Goal: Information Seeking & Learning: Learn about a topic

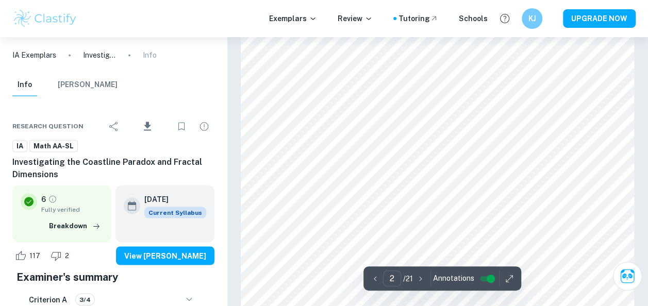
scroll to position [734, 0]
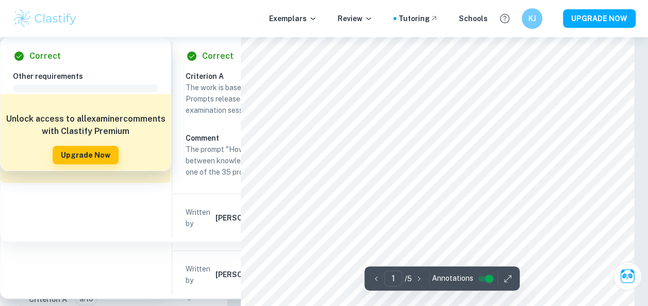
click at [67, 21] on img at bounding box center [44, 18] width 65 height 21
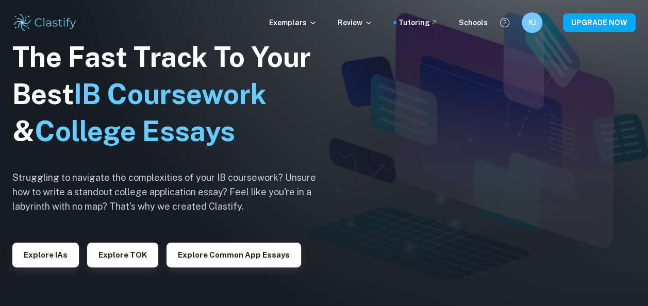
click at [305, 16] on div "Exemplars Review Tutoring Schools KJ UPGRADE NOW" at bounding box center [324, 22] width 648 height 21
click at [305, 22] on p "Exemplars" at bounding box center [293, 22] width 48 height 11
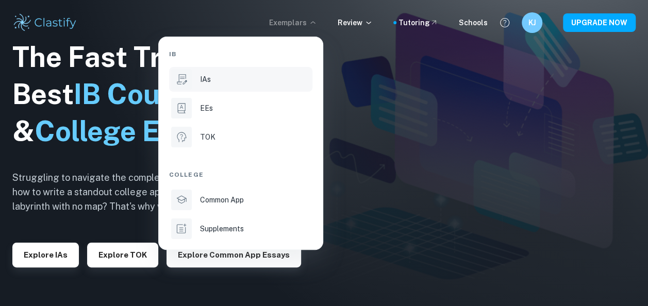
click at [220, 83] on div "IAs" at bounding box center [255, 79] width 110 height 11
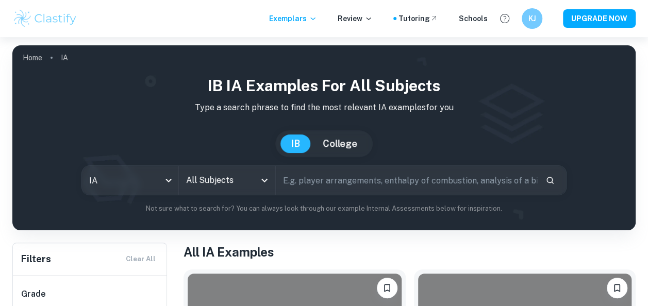
click at [221, 176] on input "All Subjects" at bounding box center [220, 181] width 72 height 20
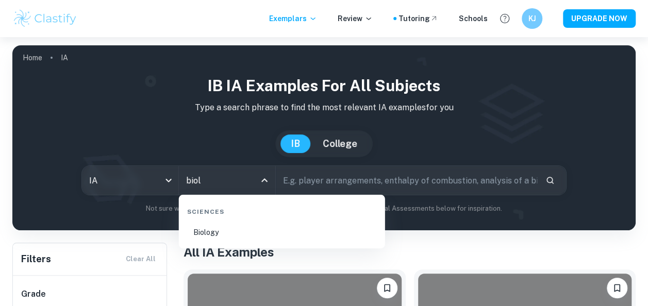
click at [228, 233] on li "Biology" at bounding box center [282, 233] width 198 height 24
type input "Biology"
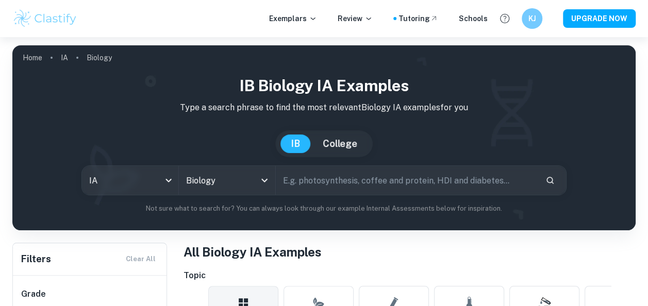
click at [306, 186] on input "text" at bounding box center [407, 180] width 262 height 29
type input "enzyme rate of reaction"
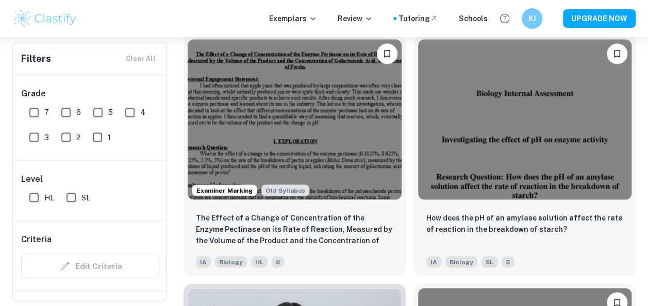
scroll to position [839, 0]
